Goal: Contribute content: Add original content to the website for others to see

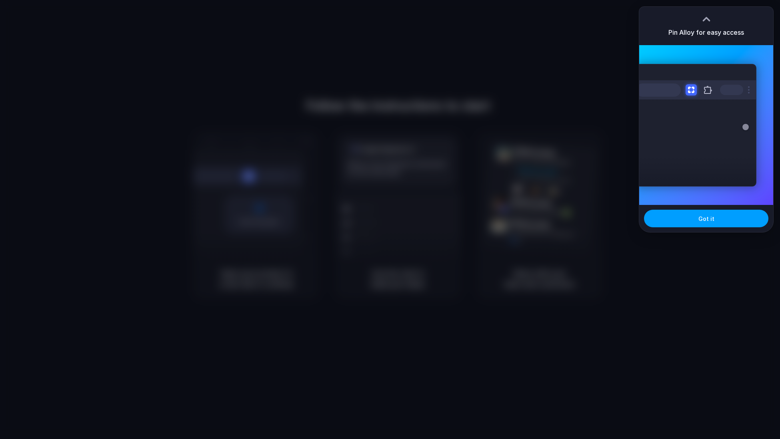
click at [689, 218] on button "Got it" at bounding box center [706, 219] width 124 height 18
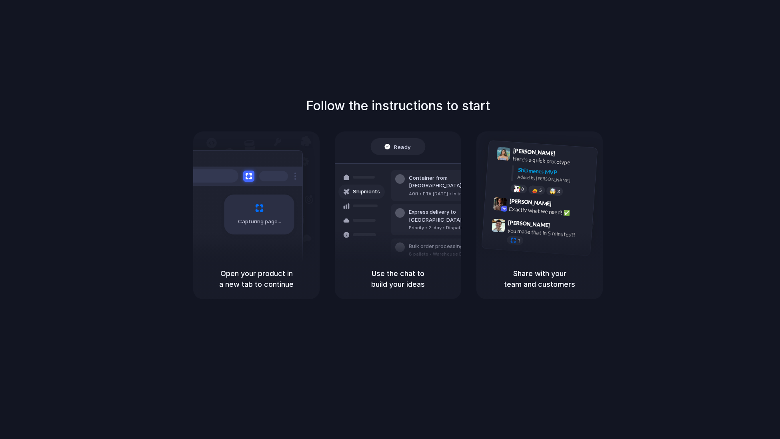
click at [428, 239] on div "Bulk order processing 8 pallets • Warehouse B • Packed" at bounding box center [445, 250] width 108 height 23
click at [426, 225] on div "Priority • 2-day • Dispatched" at bounding box center [452, 228] width 86 height 7
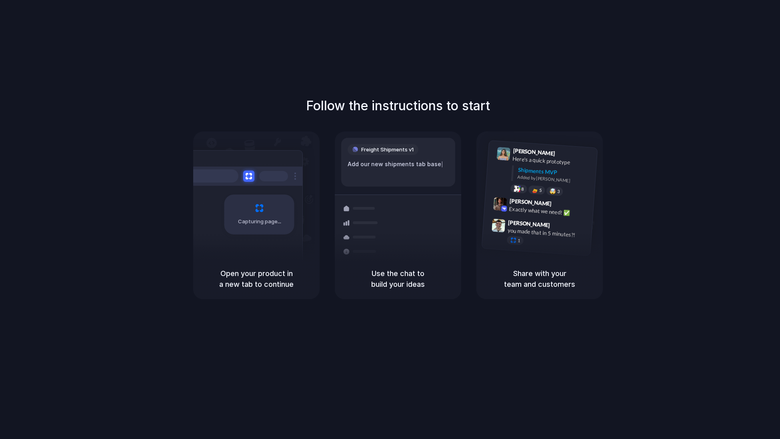
click at [278, 171] on div at bounding box center [273, 176] width 29 height 10
click at [534, 170] on div "Shipments MVP" at bounding box center [554, 172] width 74 height 13
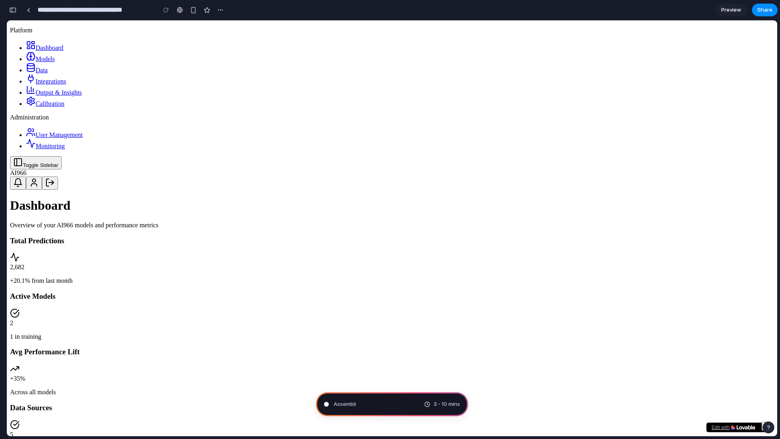
type input "**********"
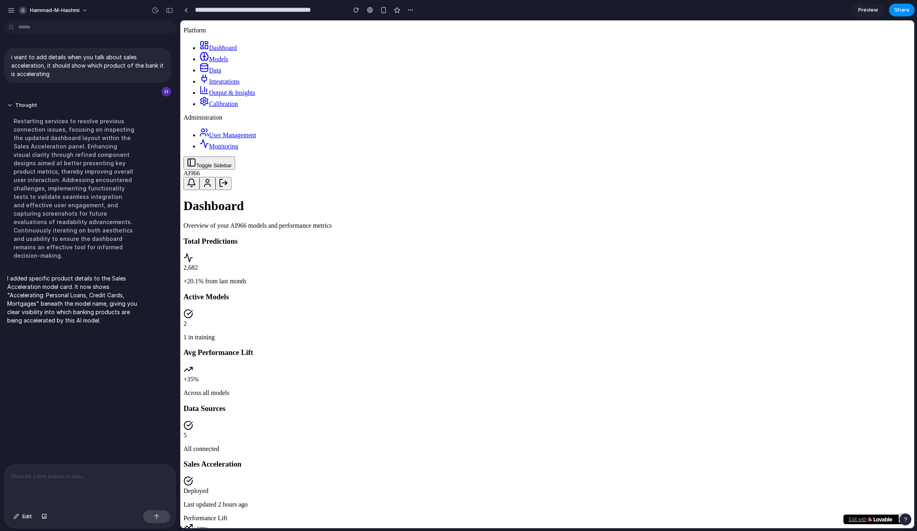
click at [98, 439] on p at bounding box center [90, 476] width 157 height 10
